Goal: Task Accomplishment & Management: Manage account settings

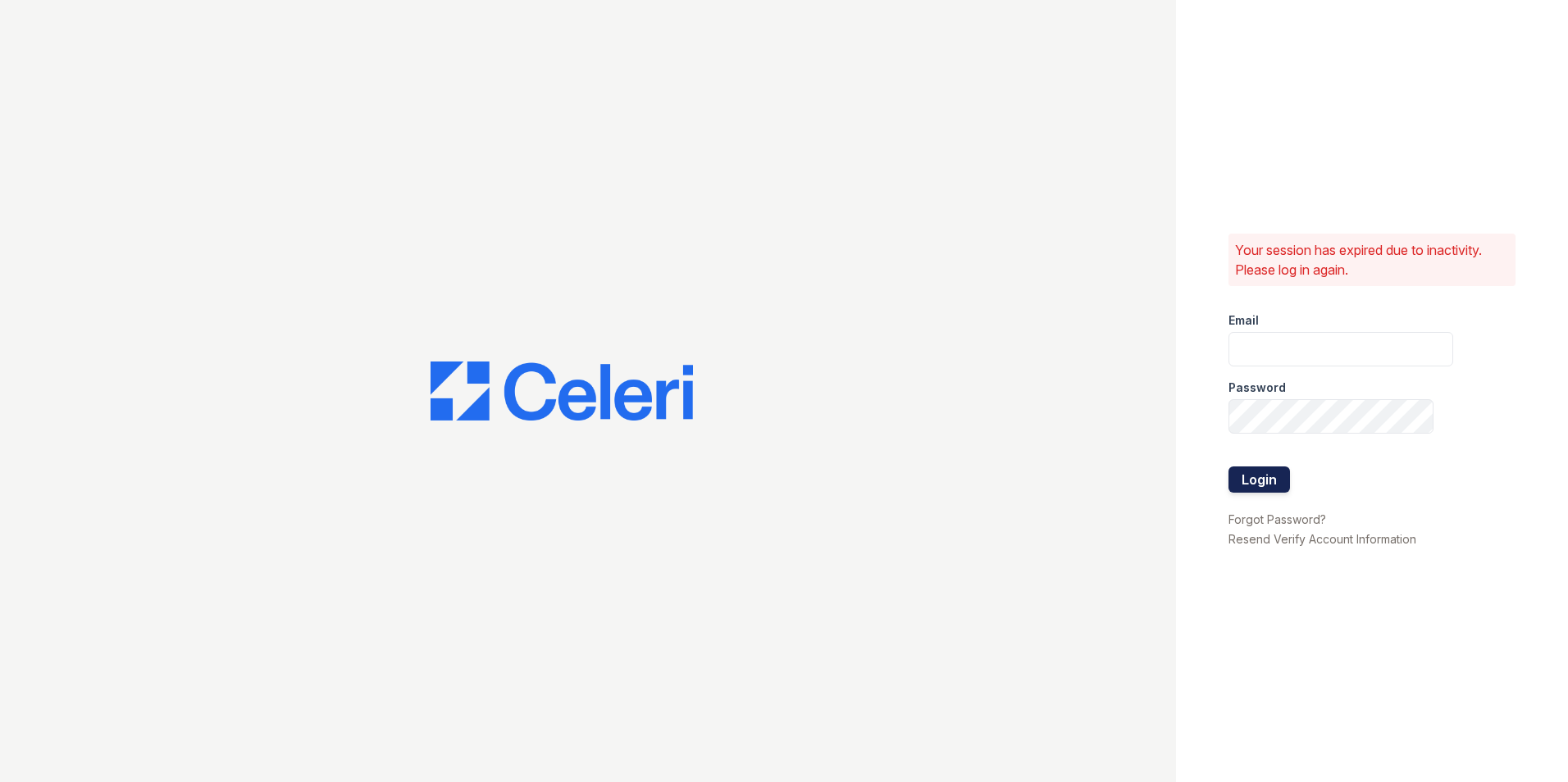
type input "[EMAIL_ADDRESS][DOMAIN_NAME]"
click at [1276, 482] on button "Login" at bounding box center [1259, 480] width 61 height 26
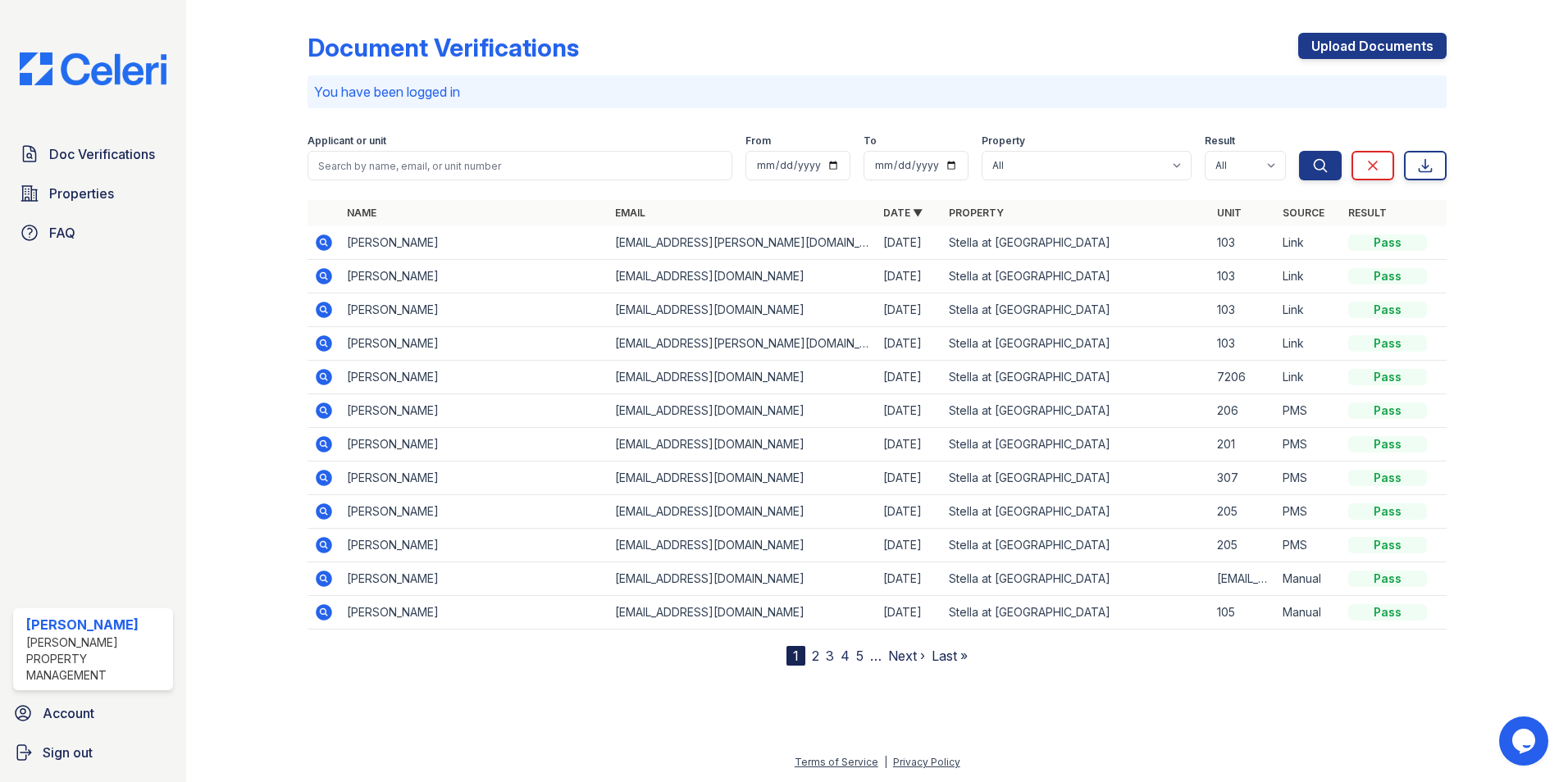
click at [1163, 85] on p "You have been logged in" at bounding box center [876, 91] width 1125 height 19
